Goal: Navigation & Orientation: Find specific page/section

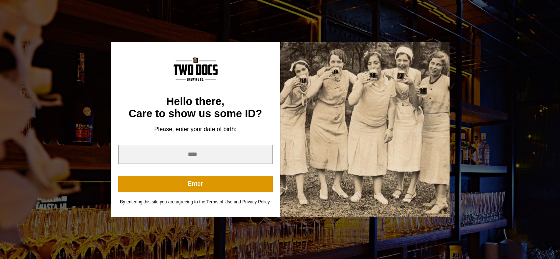
scroll to position [880, 0]
click at [250, 155] on input "year" at bounding box center [195, 154] width 155 height 19
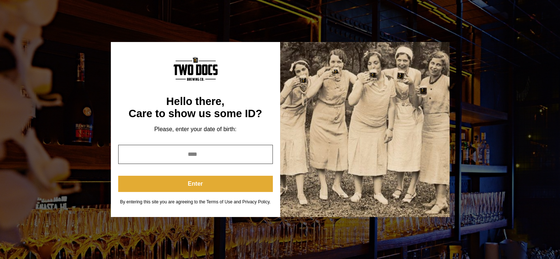
type input "****"
click at [242, 176] on button "Enter" at bounding box center [195, 184] width 155 height 16
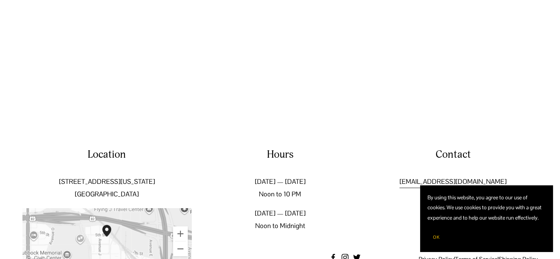
scroll to position [1153, 0]
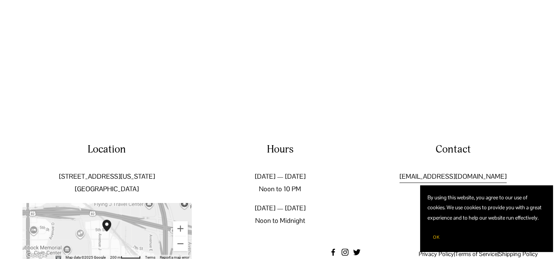
click at [435, 241] on button "OK" at bounding box center [437, 237] width 18 height 14
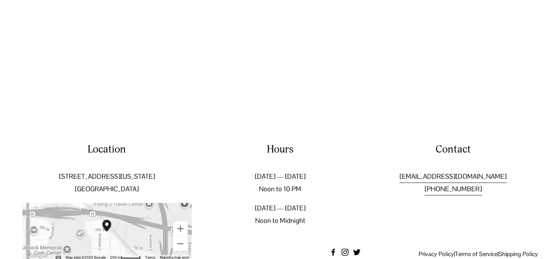
click at [357, 249] on use "twitter-unauth" at bounding box center [356, 252] width 7 height 6
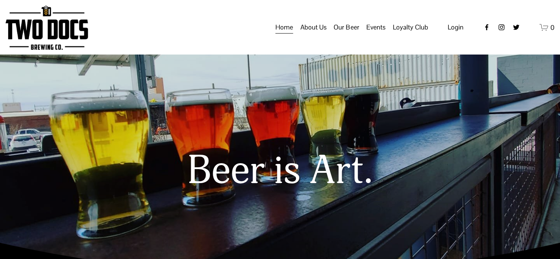
scroll to position [0, 0]
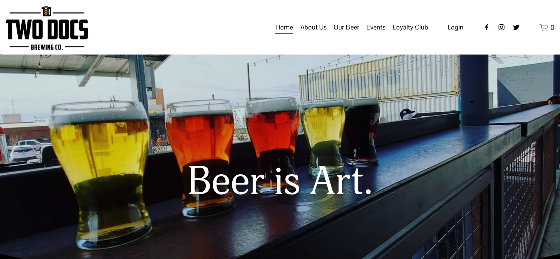
click at [0, 0] on span "Our Mission" at bounding box center [0, 0] width 0 height 0
